Goal: Task Accomplishment & Management: Complete application form

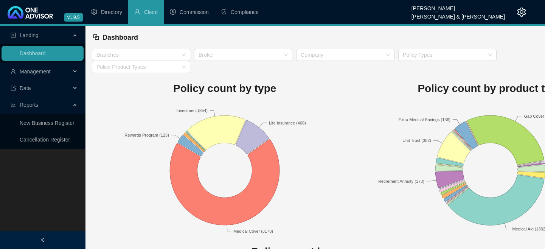
click at [490, 98] on div "Policy count by product type Extra Medical Savings (136) Gap Cover (1031) Life …" at bounding box center [491, 155] width 266 height 164
click at [30, 73] on span "Management" at bounding box center [35, 72] width 31 height 6
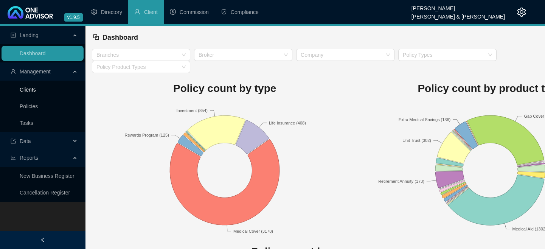
click at [30, 87] on link "Clients" at bounding box center [28, 90] width 16 height 6
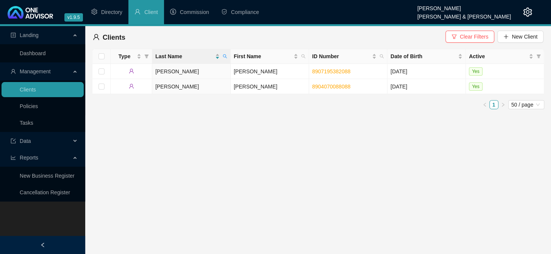
drag, startPoint x: 513, startPoint y: 193, endPoint x: 519, endPoint y: 190, distance: 6.5
click at [513, 193] on main "Landing Dashboard Management Clients Policies Tasks Data Reports New Business R…" at bounding box center [275, 140] width 551 height 228
click at [516, 193] on main "Landing Dashboard Management Clients Policies Tasks Data Reports New Business R…" at bounding box center [275, 140] width 551 height 228
click at [318, 72] on link "8907195382088" at bounding box center [331, 72] width 38 height 6
click at [336, 159] on main "Landing Dashboard Management Clients Policies Tasks Data Reports New Business R…" at bounding box center [275, 140] width 551 height 228
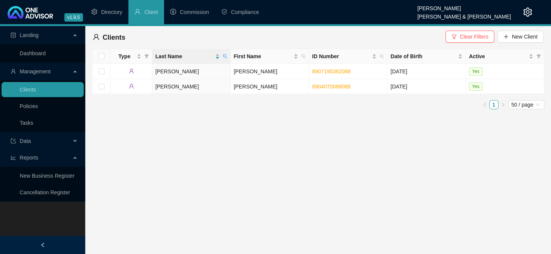
drag, startPoint x: 456, startPoint y: 189, endPoint x: 452, endPoint y: 179, distance: 10.2
click at [456, 189] on main "Landing Dashboard Management Clients Policies Tasks Data Reports New Business R…" at bounding box center [275, 140] width 551 height 228
click at [335, 87] on link "8904070088088" at bounding box center [331, 87] width 38 height 6
click at [515, 238] on main "Landing Dashboard Management Clients Policies Tasks Data Reports New Business R…" at bounding box center [275, 140] width 551 height 228
click at [134, 243] on main "Landing Dashboard Management Clients Policies Tasks Data Reports New Business R…" at bounding box center [275, 140] width 551 height 228
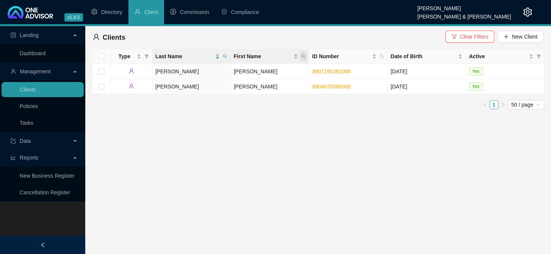
click at [301, 55] on icon "search" at bounding box center [303, 56] width 5 height 5
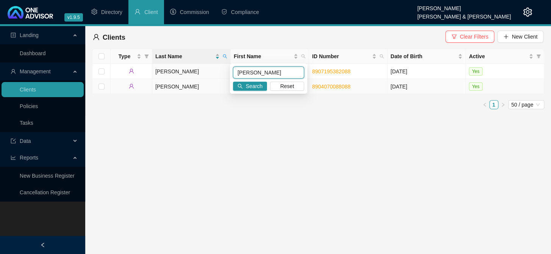
type input "[PERSON_NAME]"
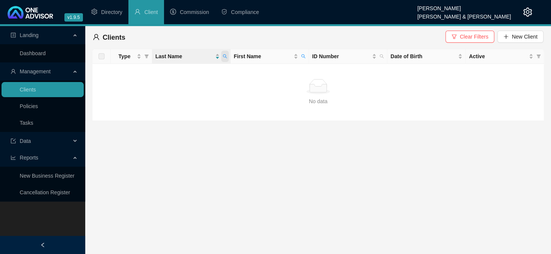
click at [225, 56] on icon "search" at bounding box center [225, 56] width 5 height 5
click at [470, 36] on span "Clear Filters" at bounding box center [474, 37] width 28 height 8
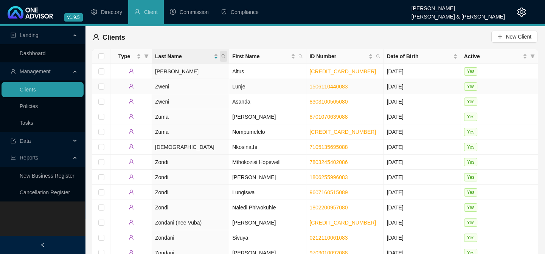
click at [223, 56] on icon "search" at bounding box center [223, 56] width 5 height 5
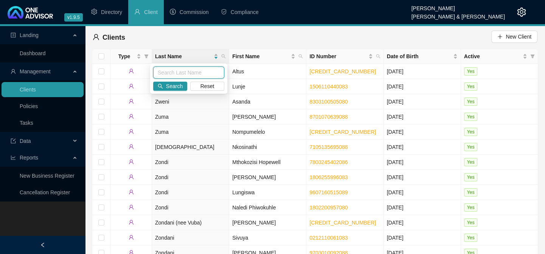
click at [199, 72] on input "text" at bounding box center [188, 73] width 71 height 12
type input "[PERSON_NAME]"
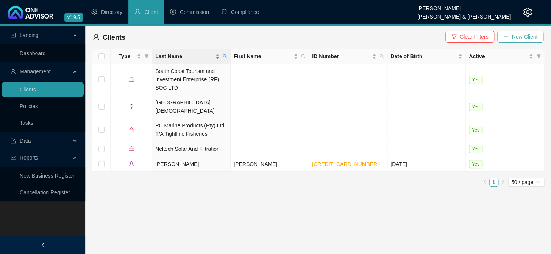
click at [520, 34] on span "New Client" at bounding box center [524, 37] width 26 height 8
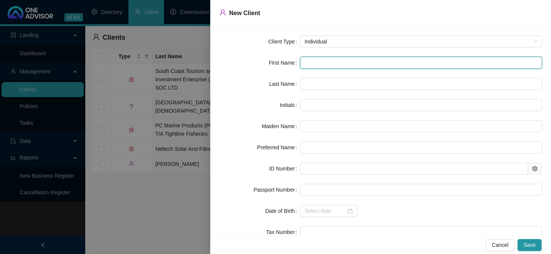
click at [330, 64] on input "text" at bounding box center [421, 63] width 242 height 12
type input "J"
type input "Je"
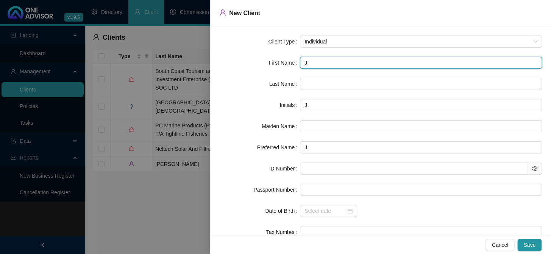
type input "Je"
type input "[PERSON_NAME]"
type input "Jenn"
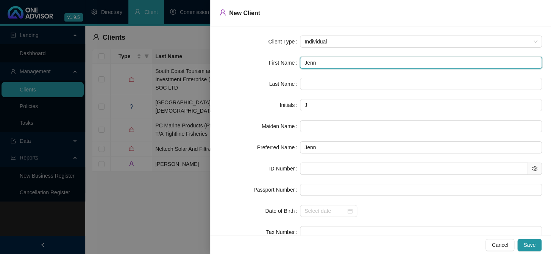
type input "Jenni"
type input "[PERSON_NAME]"
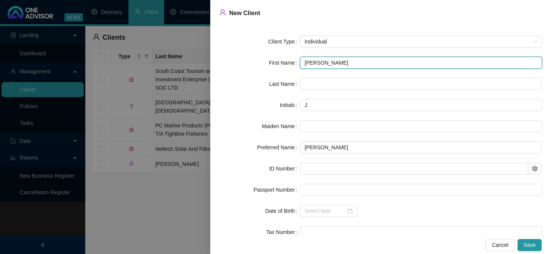
type input "[PERSON_NAME]"
type input "Jenni"
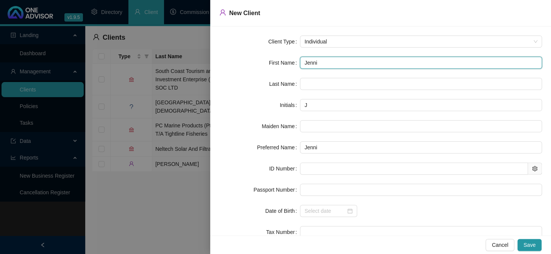
type input "Jenn"
type input "Jenni"
type input "[PERSON_NAME]"
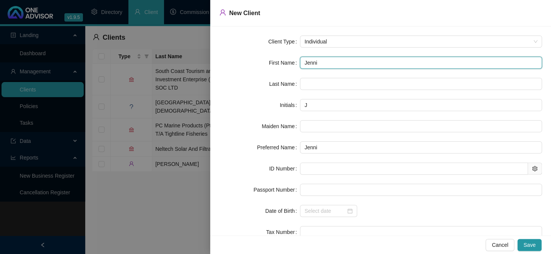
type input "[PERSON_NAME]"
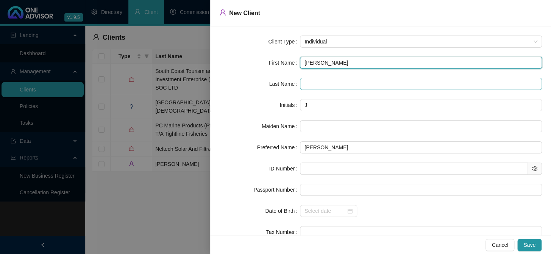
type input "[PERSON_NAME]"
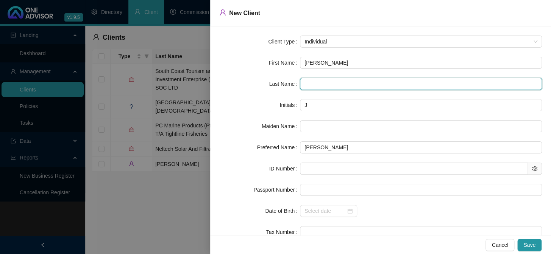
click at [330, 81] on input "text" at bounding box center [421, 84] width 242 height 12
type input "[PERSON_NAME]"
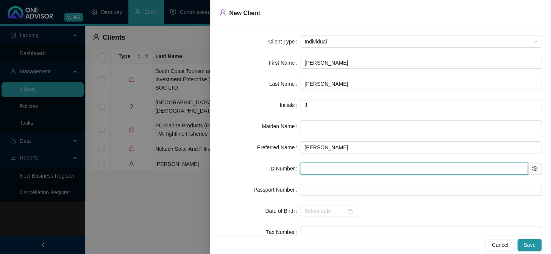
click at [334, 171] on input "text" at bounding box center [414, 169] width 228 height 12
type input "741122"
type input "[DATE]"
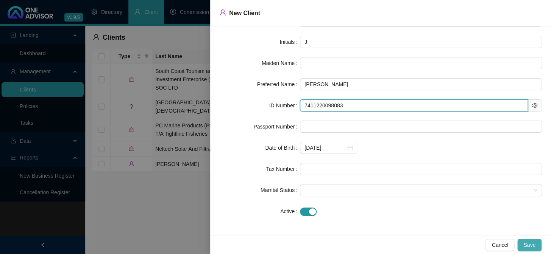
type input "7411220098083"
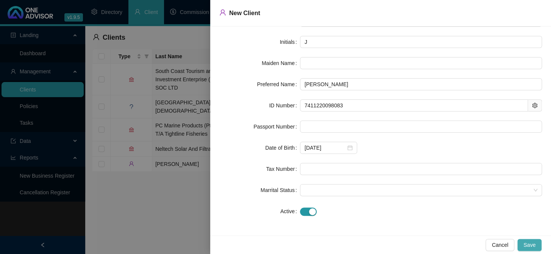
click at [534, 244] on span "Save" at bounding box center [529, 245] width 12 height 8
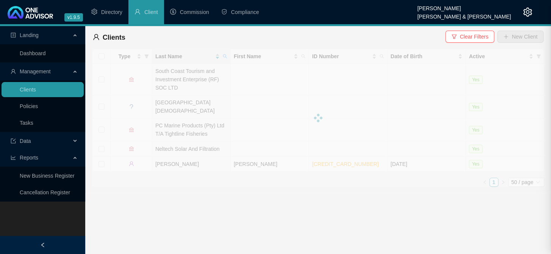
scroll to position [0, 0]
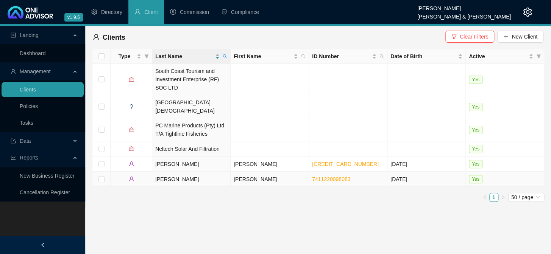
click at [240, 172] on td "[PERSON_NAME]" at bounding box center [270, 179] width 78 height 15
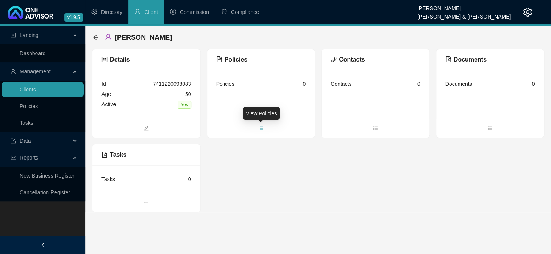
click at [261, 128] on icon "bars" at bounding box center [261, 127] width 4 height 3
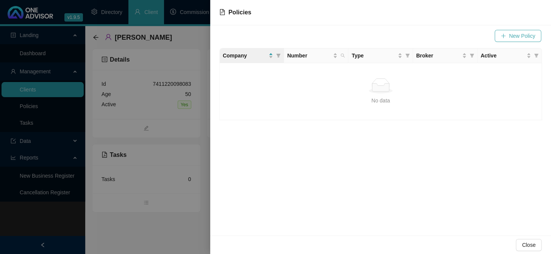
click at [524, 34] on span "New Policy" at bounding box center [522, 36] width 26 height 8
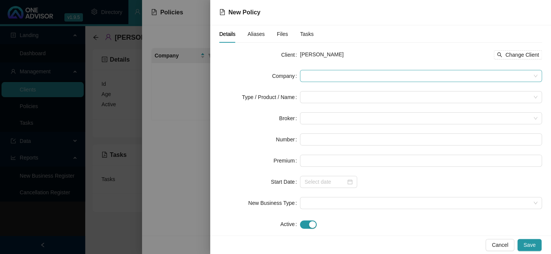
click at [321, 78] on span at bounding box center [420, 75] width 233 height 11
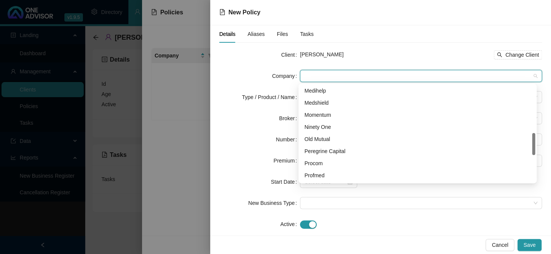
scroll to position [224, 0]
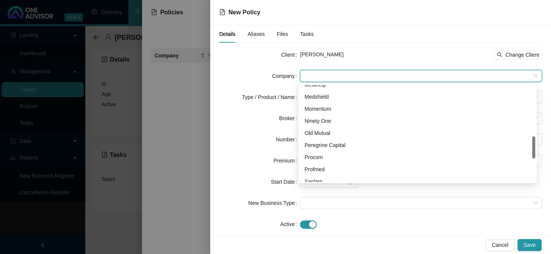
drag, startPoint x: 533, startPoint y: 95, endPoint x: 532, endPoint y: 146, distance: 51.5
click at [532, 146] on div at bounding box center [533, 148] width 3 height 22
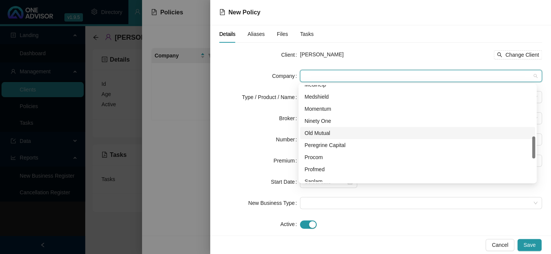
click at [340, 135] on div "Old Mutual" at bounding box center [417, 133] width 226 height 8
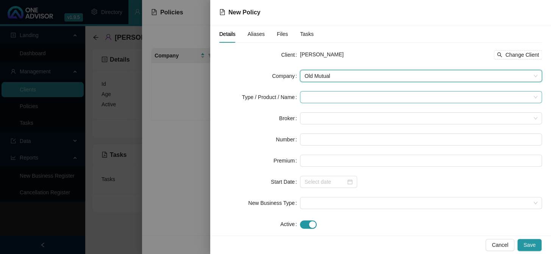
click at [343, 98] on input "search" at bounding box center [417, 97] width 226 height 11
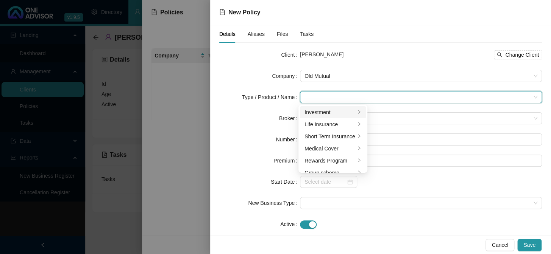
click at [326, 114] on div "Investment" at bounding box center [329, 112] width 51 height 8
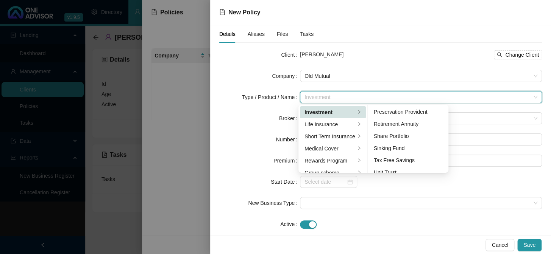
scroll to position [117, 0]
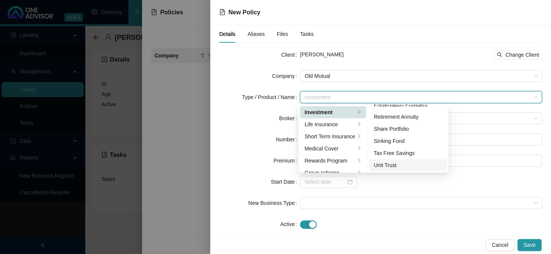
click at [396, 168] on div "Unit Trust" at bounding box center [408, 165] width 69 height 8
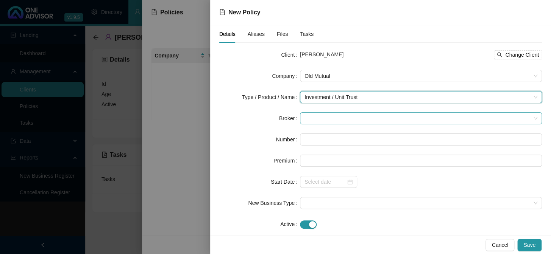
click at [341, 118] on span at bounding box center [420, 118] width 233 height 11
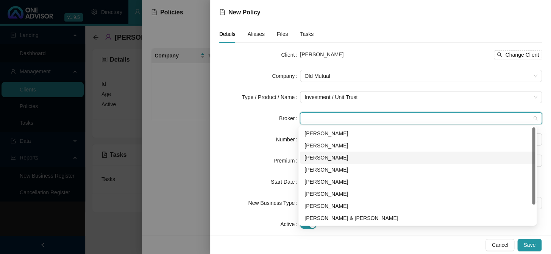
click at [323, 159] on div "[PERSON_NAME]" at bounding box center [417, 158] width 226 height 8
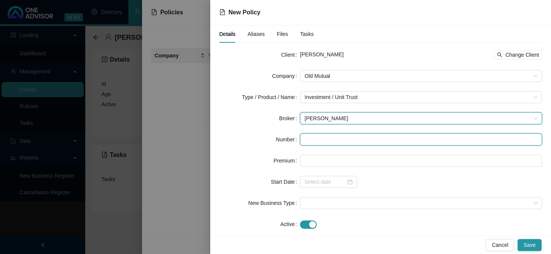
click at [316, 140] on input "text" at bounding box center [421, 140] width 242 height 12
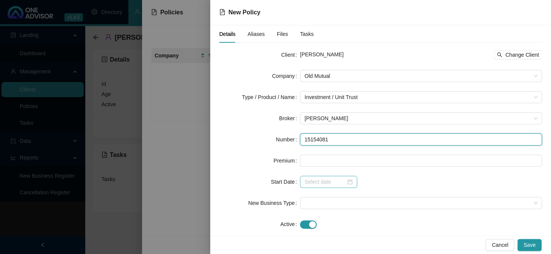
type input "15154081"
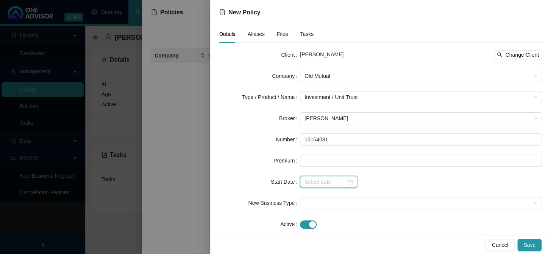
click at [326, 179] on input at bounding box center [324, 182] width 41 height 8
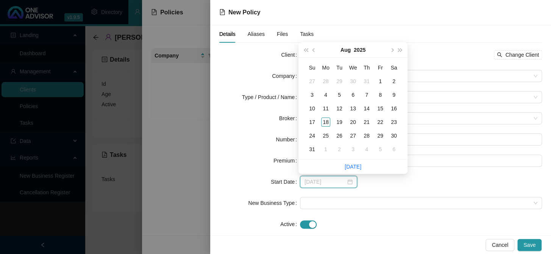
type input "[DATE]"
click at [378, 81] on div "1" at bounding box center [380, 81] width 9 height 9
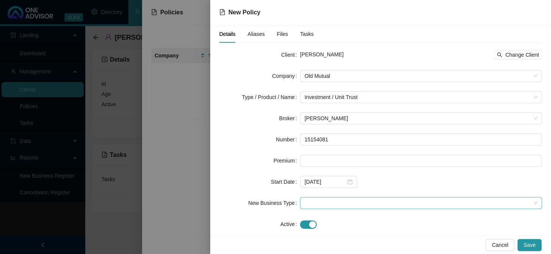
click at [331, 204] on span at bounding box center [420, 203] width 233 height 11
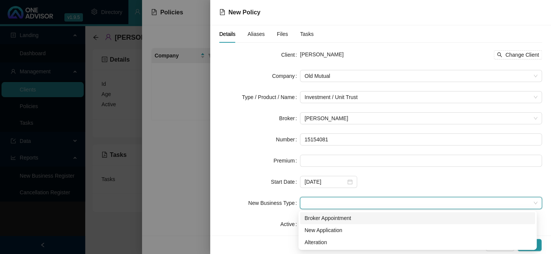
click at [327, 215] on div "Broker Appointment" at bounding box center [417, 218] width 226 height 8
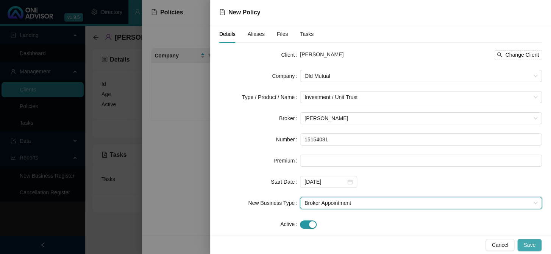
click at [528, 243] on span "Save" at bounding box center [529, 245] width 12 height 8
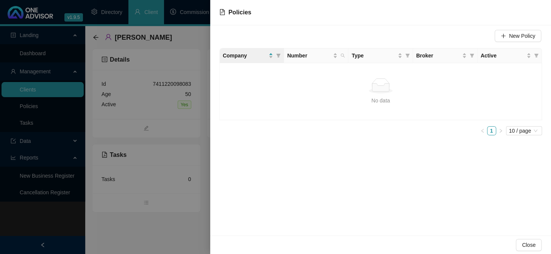
click at [173, 234] on div at bounding box center [275, 127] width 551 height 254
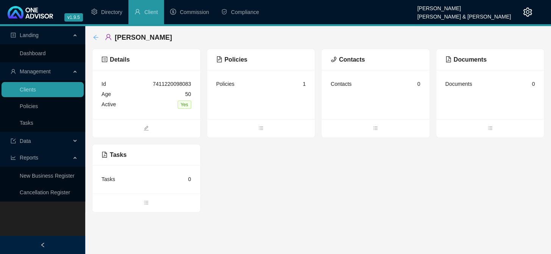
click at [97, 37] on icon "arrow-left" at bounding box center [95, 37] width 5 height 5
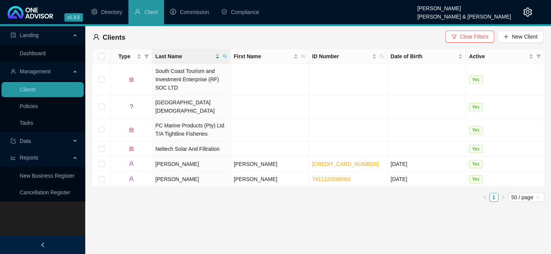
click at [474, 232] on main "Landing Dashboard Management Clients Policies Tasks Data Reports New Business R…" at bounding box center [275, 140] width 551 height 228
click at [225, 58] on icon "search" at bounding box center [225, 56] width 5 height 5
type input "NDONGENI"
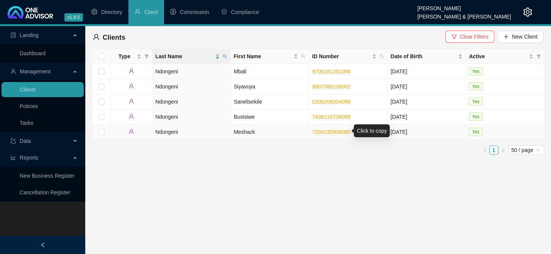
click at [321, 132] on link "7204235908085" at bounding box center [331, 132] width 38 height 6
